Goal: Transaction & Acquisition: Purchase product/service

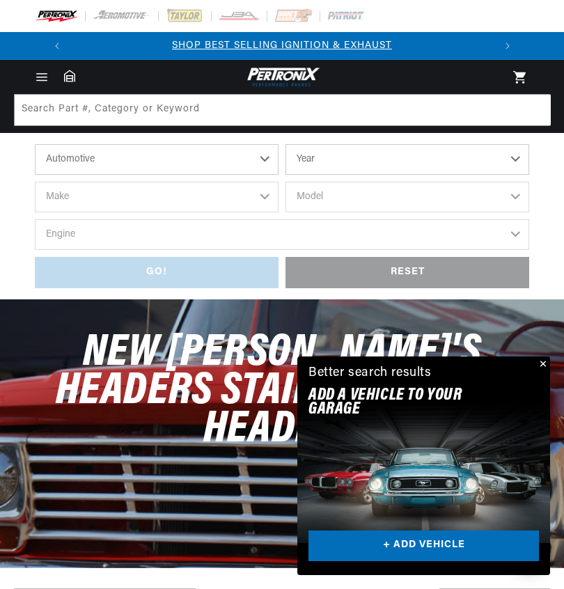
click at [274, 159] on select "Automotive Agricultural Industrial Marine Motorcycle" at bounding box center [157, 159] width 244 height 31
click at [523, 161] on select "Year [DATE] 2023 2022 2021 2020 2019 2018 2017 2016 2015 2014 2013 2012 2011 20…" at bounding box center [407, 159] width 244 height 31
select select "1978"
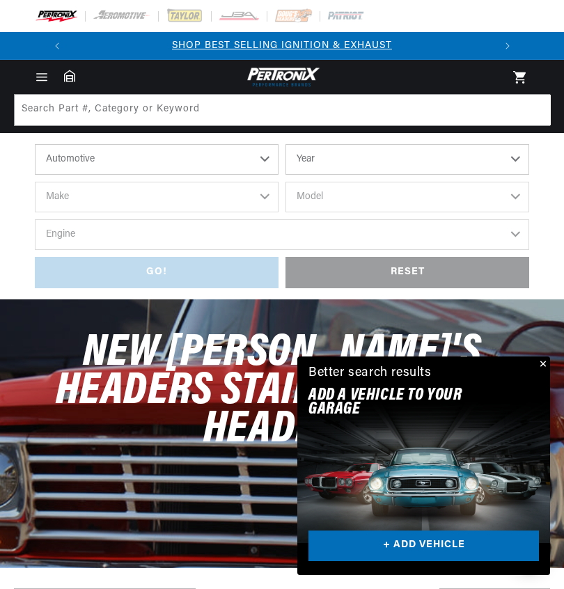
select select "1978"
click at [266, 198] on select "Make Alfa Romeo American Motors Audi Avanti BMW Buick Cadillac Checker Chevrole…" at bounding box center [157, 197] width 244 height 31
select select "Chevrolet"
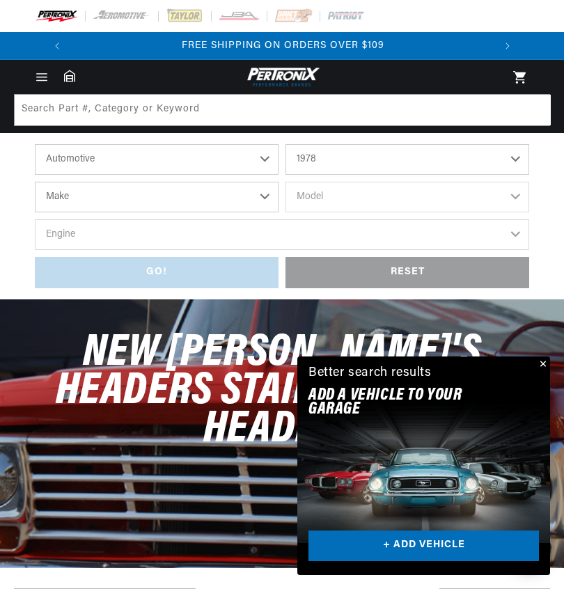
select select "Chevrolet"
click at [523, 198] on select "Model C10 C10 Suburban C20 C20 Suburban C30 C50 [GEOGRAPHIC_DATA] Caprice Corve…" at bounding box center [407, 197] width 244 height 31
select select "Impala"
click at [157, 244] on select "Engine 4.4L 5.0L 5.7L 6.6L 7.4L" at bounding box center [282, 234] width 494 height 31
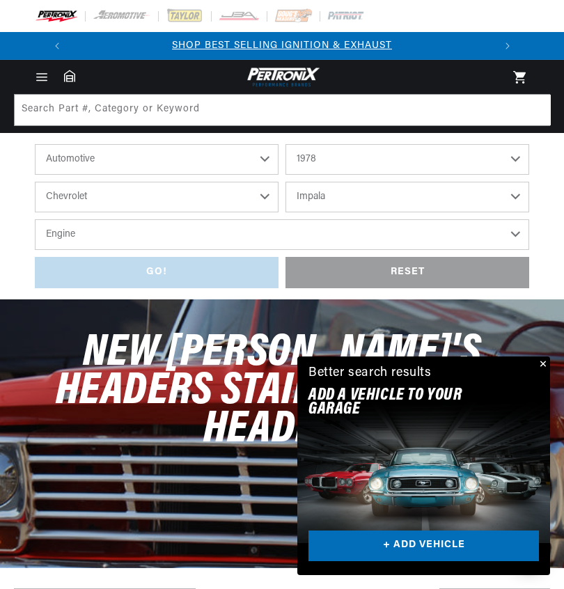
select select "5.0L"
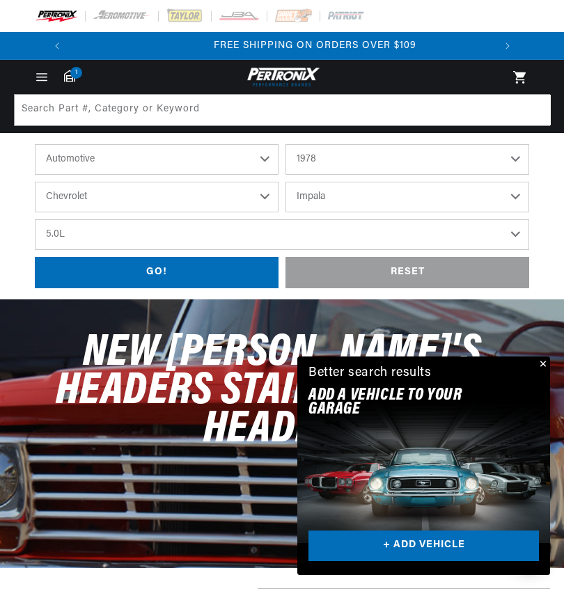
scroll to position [0, 422]
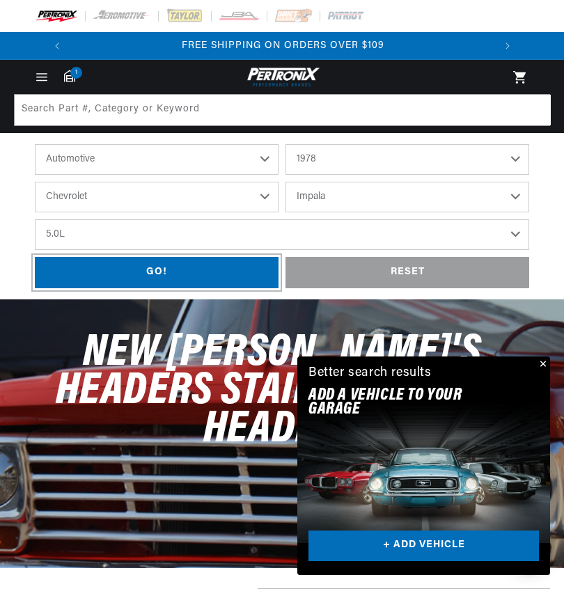
click at [225, 276] on div "GO!" at bounding box center [157, 272] width 244 height 31
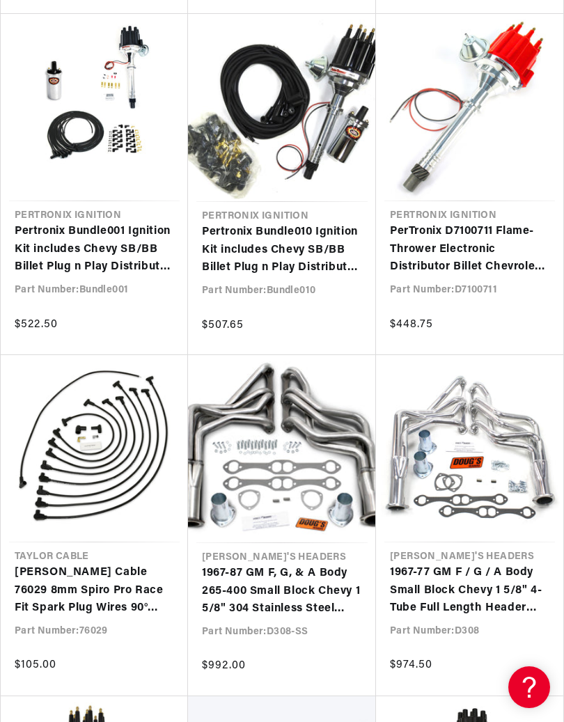
scroll to position [0, 422]
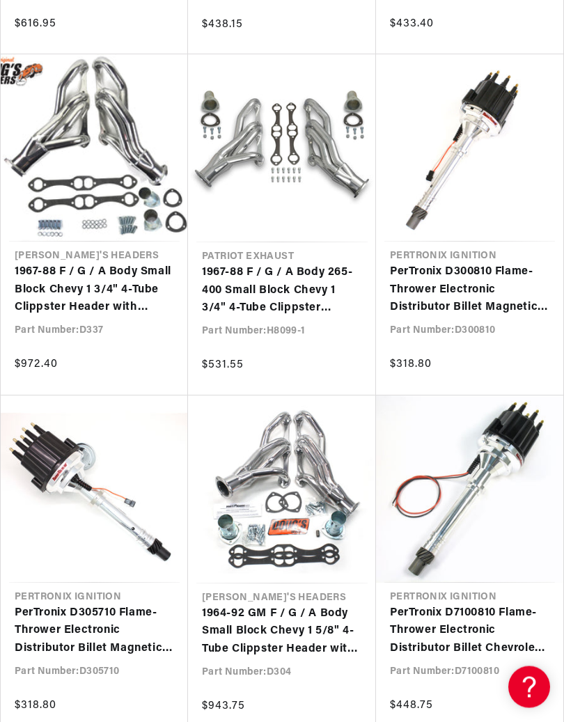
scroll to position [2226, 0]
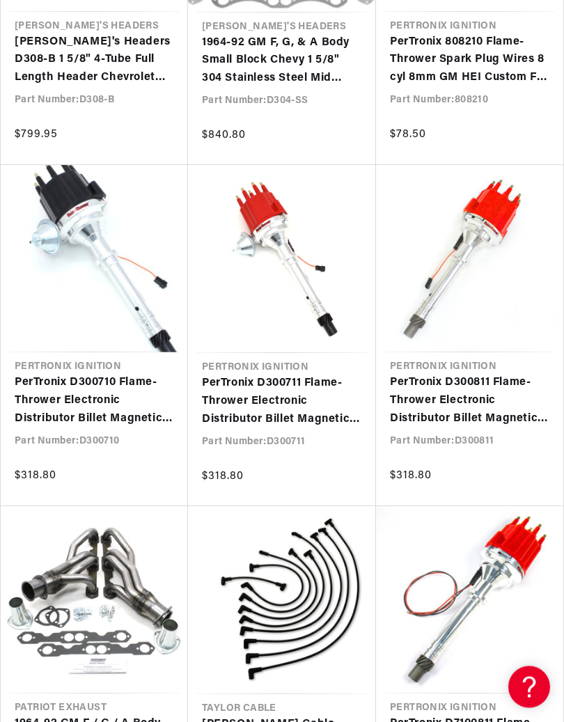
scroll to position [0, 422]
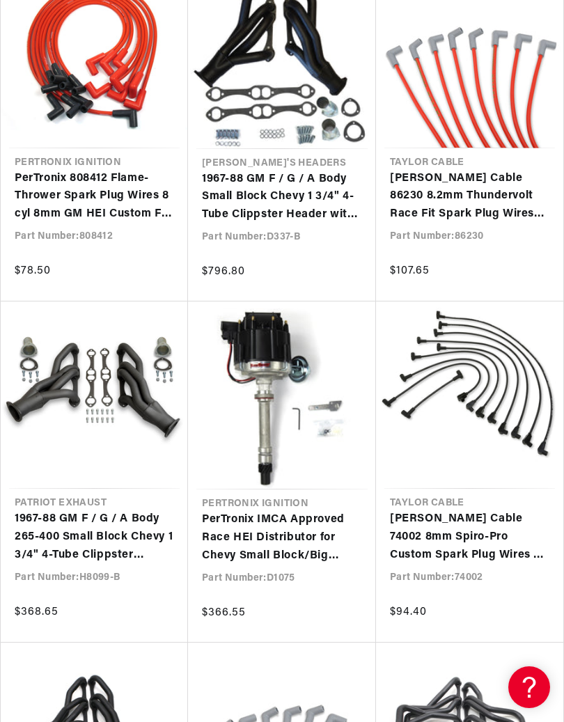
scroll to position [0, 422]
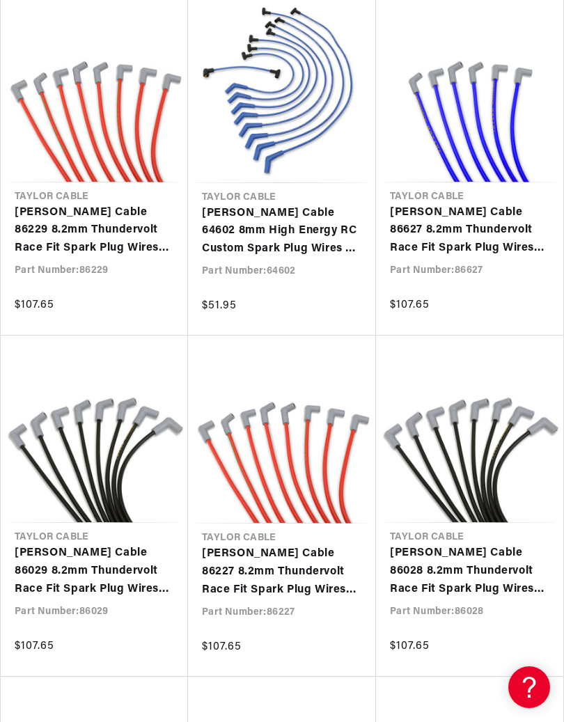
scroll to position [0, 422]
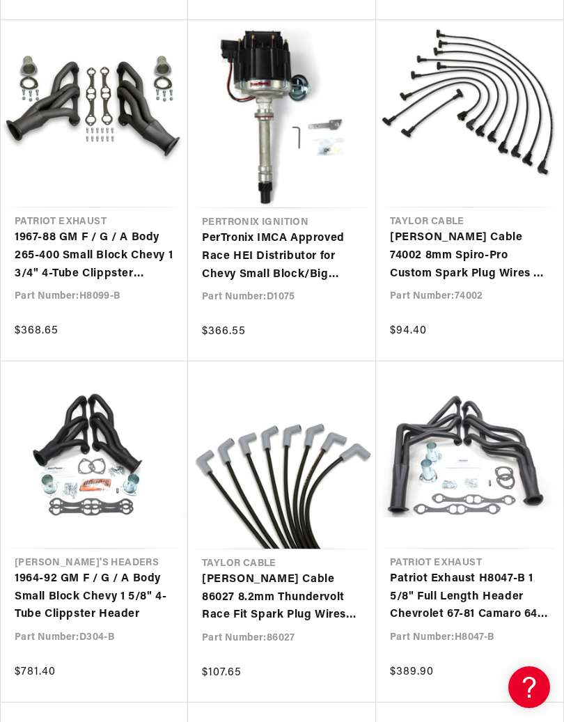
click at [490, 570] on link "Patriot Exhaust H8047-B 1 5/8" Full Length Header Chevrolet 67-81 Camaro 64-77 …" at bounding box center [469, 597] width 159 height 54
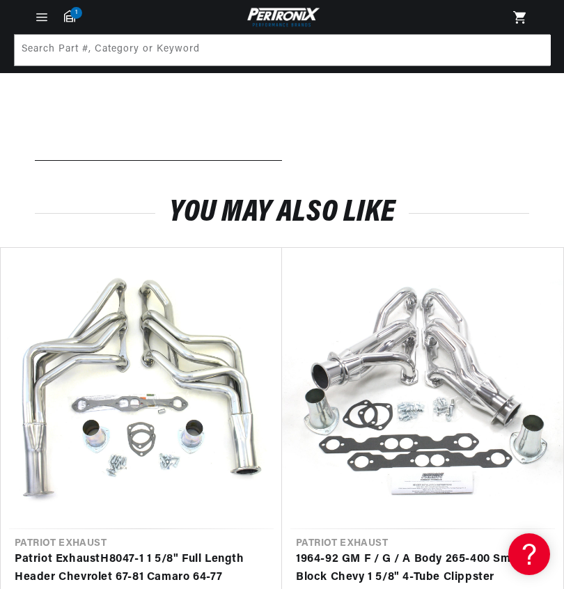
scroll to position [1039, 0]
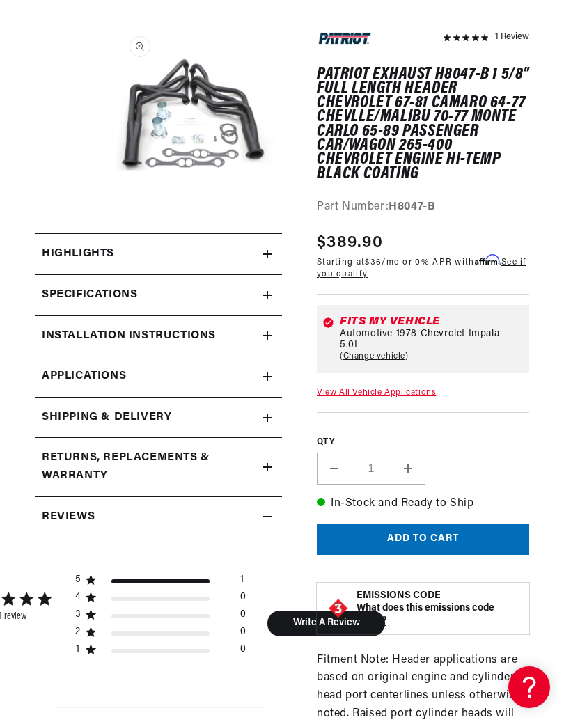
scroll to position [0, 0]
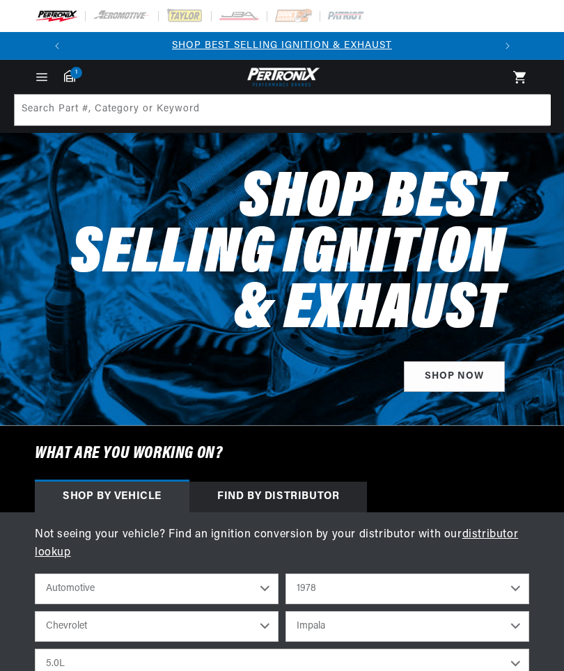
select select "1978"
select select "Chevrolet"
select select "Impala"
select select "5.0L"
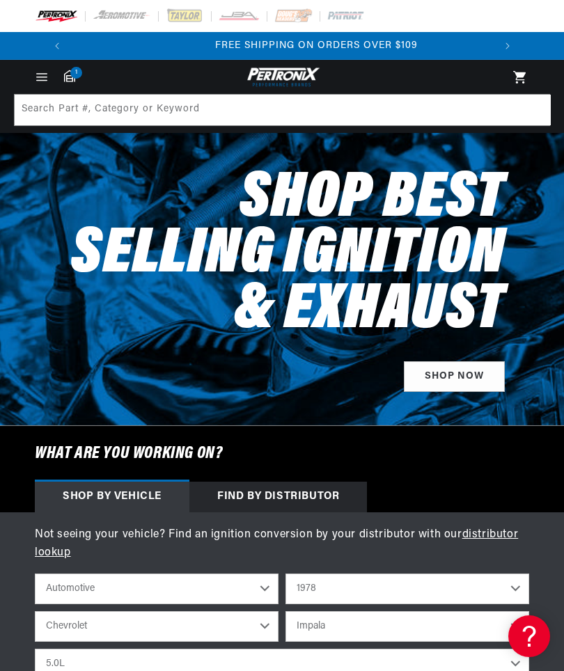
scroll to position [0, 422]
